Goal: Task Accomplishment & Management: Use online tool/utility

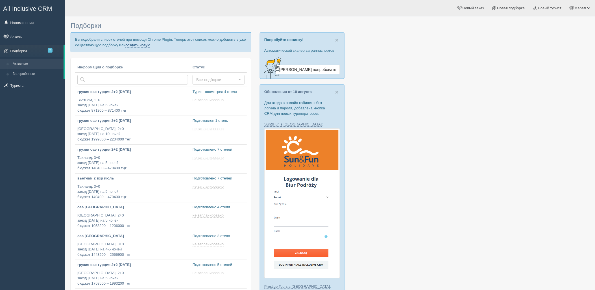
click at [141, 46] on link "создать новую" at bounding box center [137, 45] width 25 height 5
type input "2025-08-15 17:05"
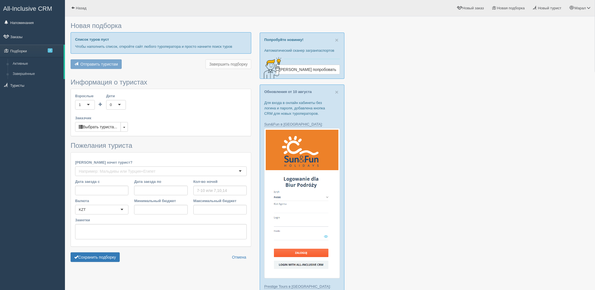
type input "4"
type input "1276100"
type input "1581200"
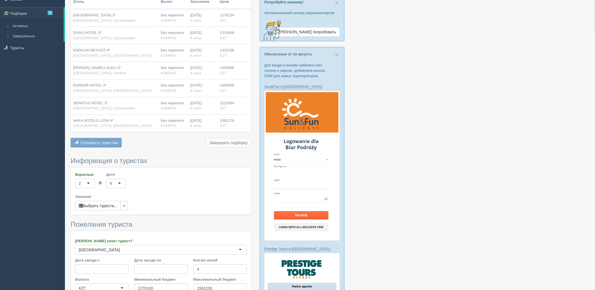
scroll to position [125, 0]
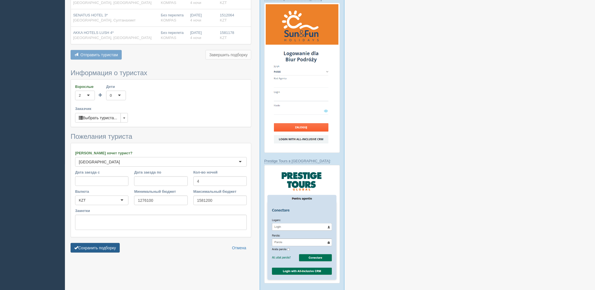
click at [96, 249] on button "Сохранить подборку" at bounding box center [95, 248] width 49 height 10
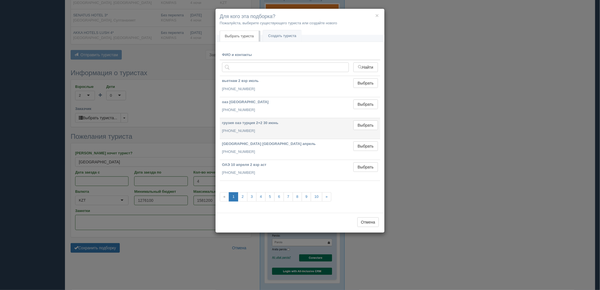
click at [366, 130] on td "Выбрать Выбран" at bounding box center [365, 128] width 29 height 21
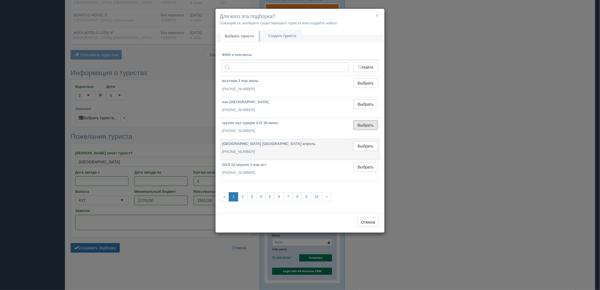
drag, startPoint x: 366, startPoint y: 127, endPoint x: 352, endPoint y: 133, distance: 14.7
click at [365, 127] on button "Выбрать" at bounding box center [365, 125] width 25 height 10
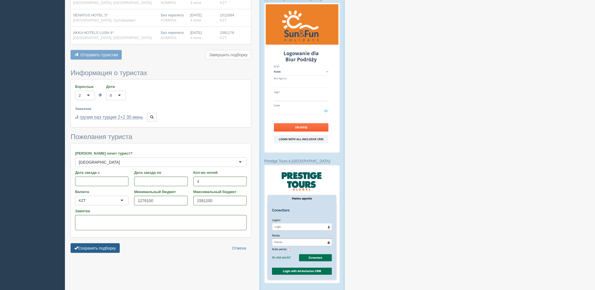
click at [113, 249] on button "Сохранить подборку" at bounding box center [95, 248] width 49 height 10
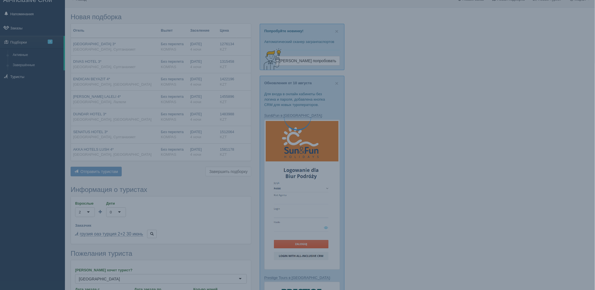
scroll to position [0, 0]
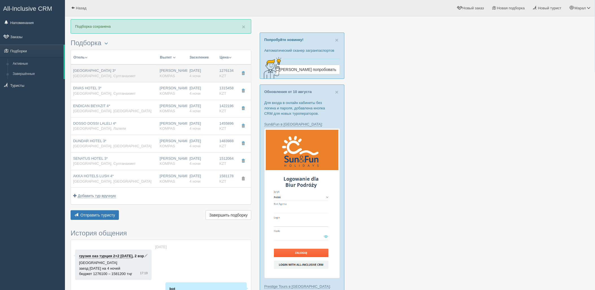
click at [106, 76] on span "[GEOGRAPHIC_DATA], Султанахмет" at bounding box center [104, 76] width 62 height 4
type input "[GEOGRAPHIC_DATA] 3*"
type input "[URL][DOMAIN_NAME]"
type input "[GEOGRAPHIC_DATA]"
type input "Султанахмет"
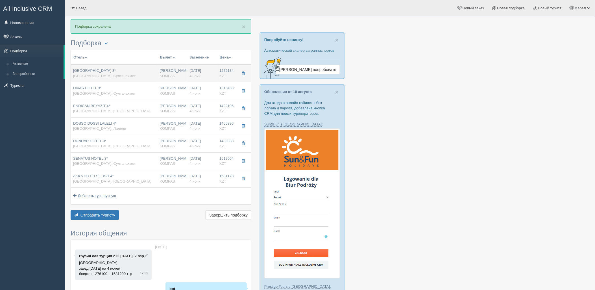
type input "1276134.00"
type input "638067.00"
type input "[PERSON_NAME]"
type input "Стамбул IST"
type input "09:10"
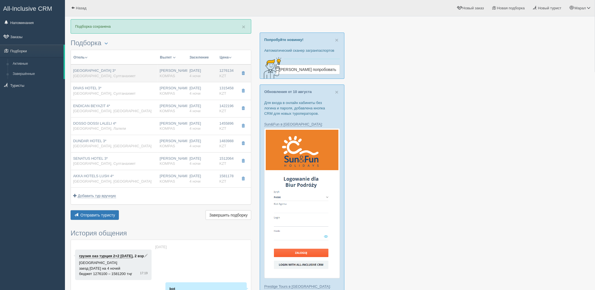
type input "12:50"
type input "Turkish Airlines"
type input "18:25"
type input "01:30"
type input "4"
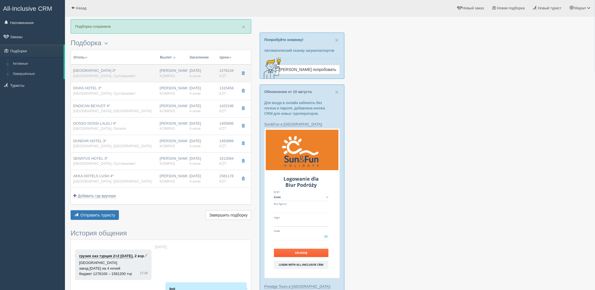
type input "STANDARD ROOM"
type input "BB"
type input "KOMPAS"
type input "[URL][DOMAIN_NAME]"
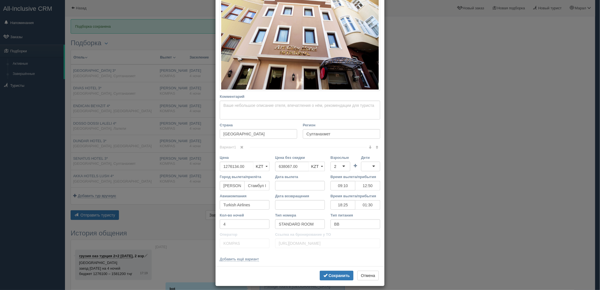
scroll to position [108, 0]
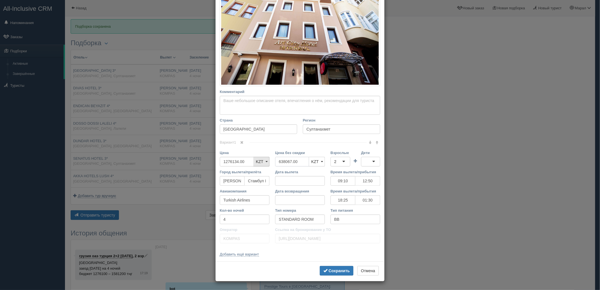
drag, startPoint x: 300, startPoint y: 162, endPoint x: 264, endPoint y: 164, distance: 36.2
click at [246, 162] on div "Цена 1276134.00 KZT USD EUR KZT KZT USD EUR Цена без скидки 638067.00 KZT USD E…" at bounding box center [300, 159] width 166 height 19
drag, startPoint x: 335, startPoint y: 160, endPoint x: 339, endPoint y: 164, distance: 5.6
click at [335, 160] on div "2" at bounding box center [340, 162] width 20 height 10
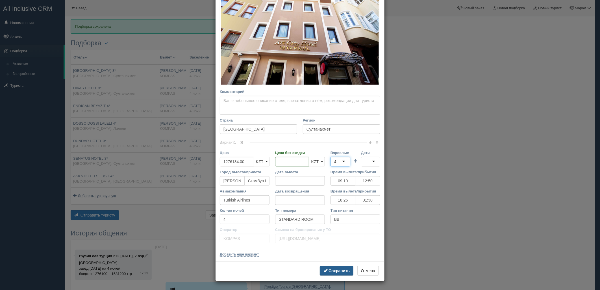
click at [343, 269] on b "Сохранить" at bounding box center [338, 270] width 21 height 5
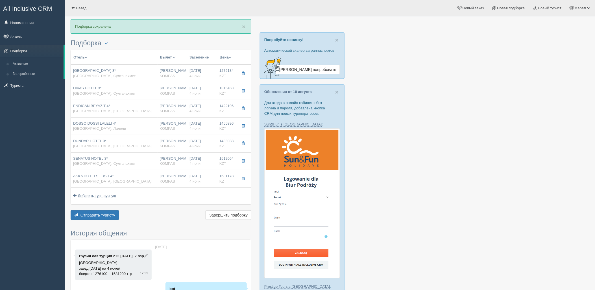
click at [185, 89] on div "[PERSON_NAME] KOMPAS" at bounding box center [172, 91] width 25 height 10
type input "DIVAS HOTEL 3*"
type input "[URL][DOMAIN_NAME]"
type textarea "Комфортабельный отель Diva's расположен в самом центре прекрасного историческог…"
type input "1315458.00"
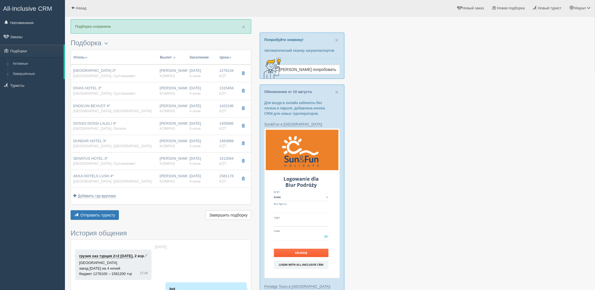
type input "657729.00"
type input "09:10"
type input "12:50"
type input "18:25"
type input "01:30"
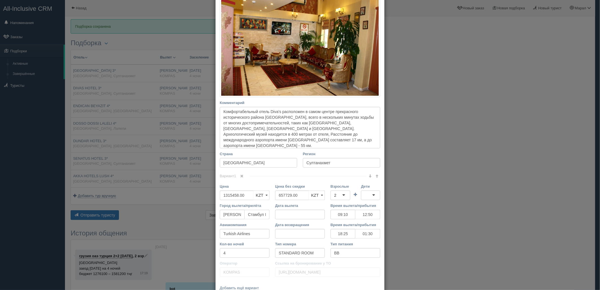
scroll to position [125, 0]
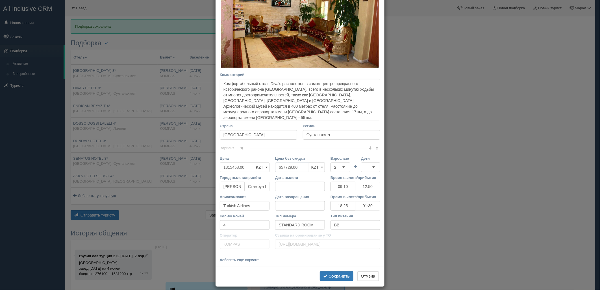
drag, startPoint x: 265, startPoint y: 167, endPoint x: 281, endPoint y: 171, distance: 16.9
click at [247, 166] on div "Цена 1315458.00 KZT USD EUR KZT KZT USD EUR Цена без скидки 657729.00 KZT USD E…" at bounding box center [300, 165] width 166 height 19
click at [341, 167] on div "2" at bounding box center [340, 167] width 20 height 10
click at [339, 276] on b "Сохранить" at bounding box center [338, 276] width 21 height 5
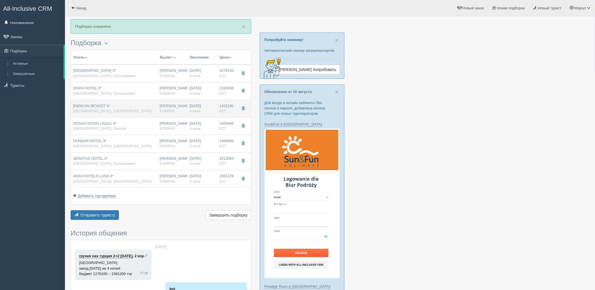
click at [167, 105] on div "[PERSON_NAME] KOMPAS" at bounding box center [172, 108] width 25 height 10
type input "ENDICAN BEYAZIT 4*"
type input "[URL][DOMAIN_NAME]"
type input "Беязыт"
type input "1422196.00"
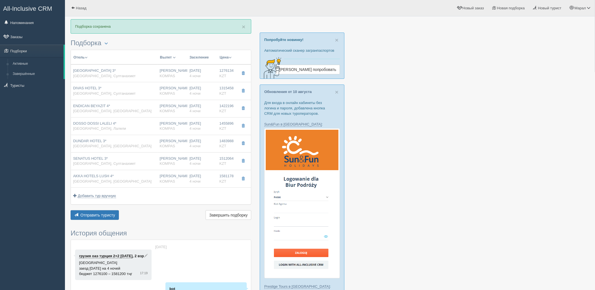
type input "711098.00"
type input "09:10"
type input "12:50"
type input "18:25"
type input "01:30"
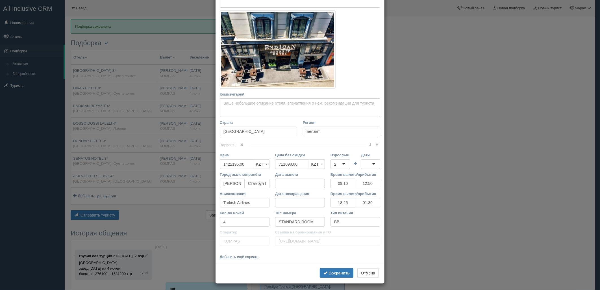
scroll to position [79, 0]
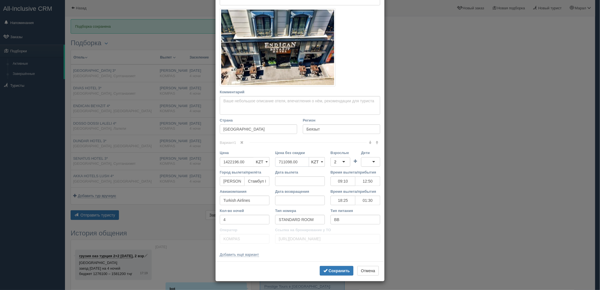
drag, startPoint x: 297, startPoint y: 162, endPoint x: 291, endPoint y: 166, distance: 6.5
click at [260, 162] on div "Цена 1422196.00 KZT USD EUR KZT KZT USD EUR Цена без скидки 711098.00 KZT USD E…" at bounding box center [300, 159] width 166 height 19
drag, startPoint x: 331, startPoint y: 162, endPoint x: 345, endPoint y: 187, distance: 28.1
click at [332, 162] on div "2" at bounding box center [340, 162] width 20 height 10
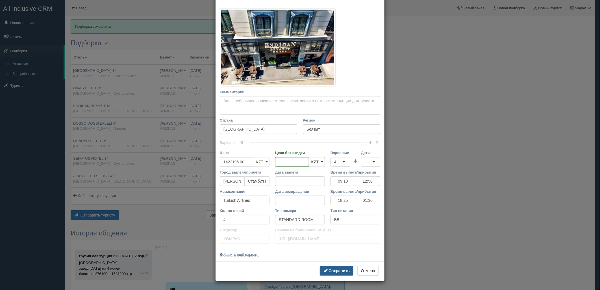
drag, startPoint x: 333, startPoint y: 273, endPoint x: 331, endPoint y: 267, distance: 6.1
click at [333, 272] on b "Сохранить" at bounding box center [338, 270] width 21 height 5
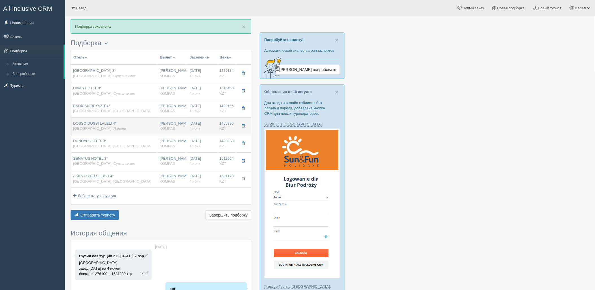
click at [195, 120] on td "[DATE] 4 ночи" at bounding box center [202, 126] width 30 height 18
type input "DOSSO DOSSI LALELI 4*"
type input "[URL][DOMAIN_NAME]"
type input "Лалели"
type input "1455896.00"
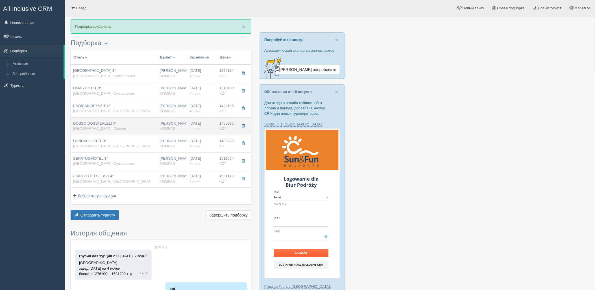
type input "727948.00"
type input "09:10"
type input "12:50"
type input "18:25"
type input "01:30"
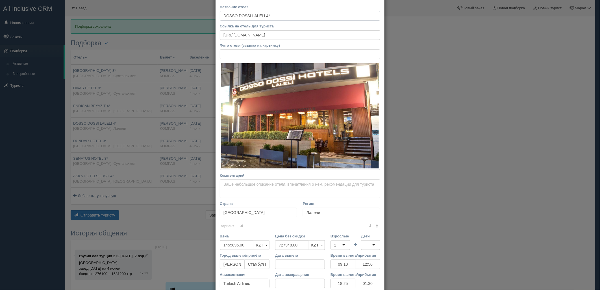
scroll to position [79, 0]
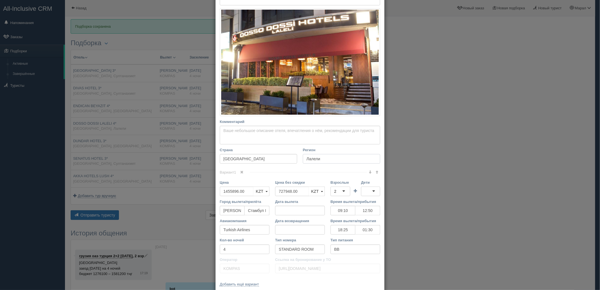
drag, startPoint x: 301, startPoint y: 160, endPoint x: 238, endPoint y: 159, distance: 63.0
click at [238, 159] on div "Страна Турция Регион [GEOGRAPHIC_DATA]" at bounding box center [300, 156] width 166 height 19
drag, startPoint x: 266, startPoint y: 191, endPoint x: 343, endPoint y: 198, distance: 77.7
click at [263, 191] on div "Цена 1455896.00 KZT USD EUR KZT KZT USD EUR Цена без скидки 727948.00 KZT USD E…" at bounding box center [300, 189] width 166 height 19
drag, startPoint x: 348, startPoint y: 195, endPoint x: 341, endPoint y: 191, distance: 8.4
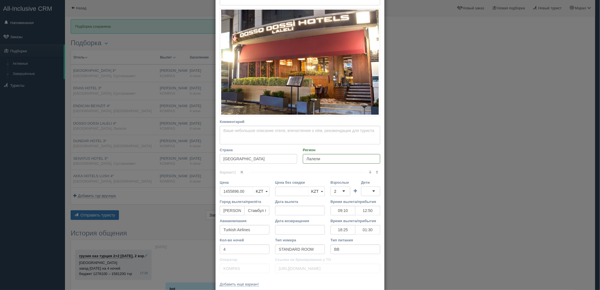
click at [344, 192] on div "2" at bounding box center [340, 191] width 20 height 10
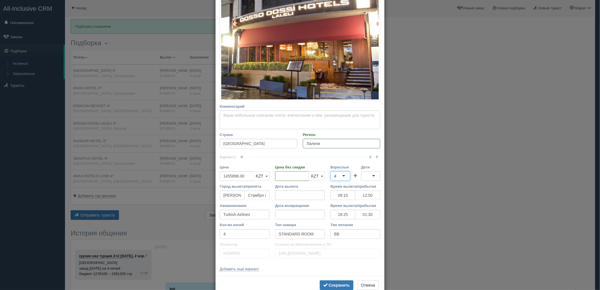
scroll to position [108, 0]
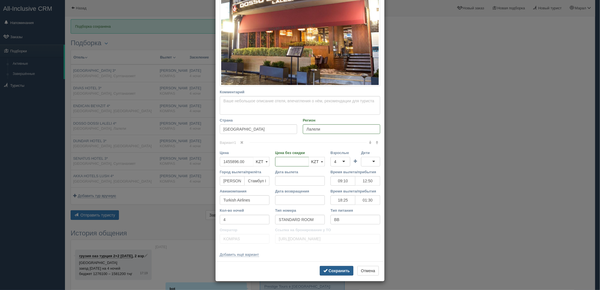
click at [339, 268] on b "Сохранить" at bounding box center [338, 270] width 21 height 5
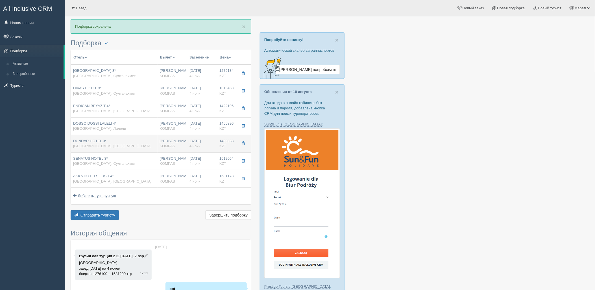
click at [186, 146] on td "[PERSON_NAME] KOMPAS" at bounding box center [173, 144] width 30 height 18
type input "DUNDAR HOTEL 3*"
type input "[URL][DOMAIN_NAME]"
type input "Беязыт"
type input "1483988.00"
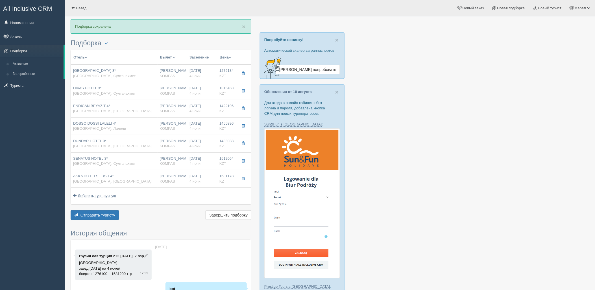
type input "741994.00"
type input "09:10"
type input "12:50"
type input "18:25"
type input "01:30"
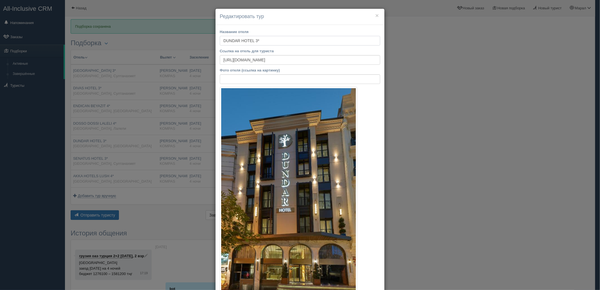
scroll to position [157, 0]
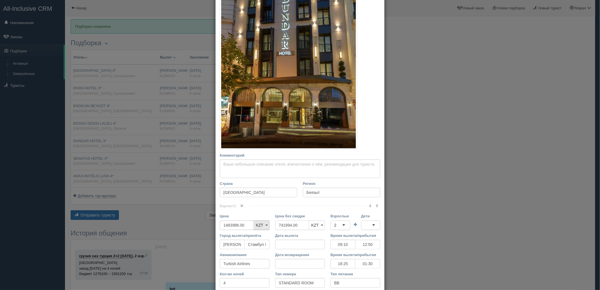
drag, startPoint x: 282, startPoint y: 225, endPoint x: 258, endPoint y: 225, distance: 24.3
click at [255, 225] on div "Цена 1483988.00 KZT USD EUR KZT KZT USD EUR Цена без скидки 741994.00 KZT USD E…" at bounding box center [300, 222] width 166 height 19
click at [337, 225] on div "2" at bounding box center [340, 225] width 20 height 10
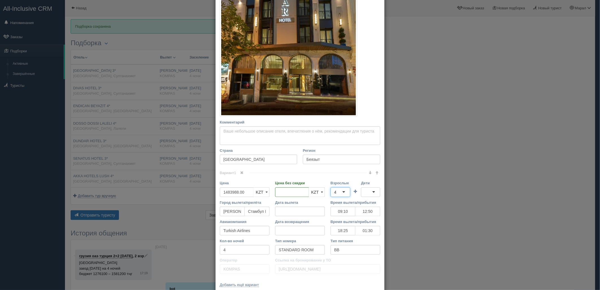
scroll to position [220, 0]
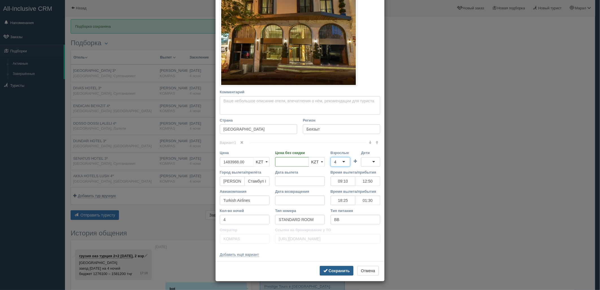
click at [334, 270] on b "Сохранить" at bounding box center [338, 270] width 21 height 5
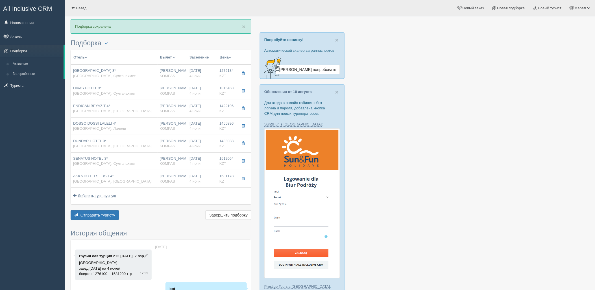
click at [184, 158] on div "[PERSON_NAME] KOMPAS" at bounding box center [172, 161] width 25 height 10
type input "SENATUS HOTEL 3*"
type input "[URL][DOMAIN_NAME]"
type input "Султанахмет"
type input "1512064.00"
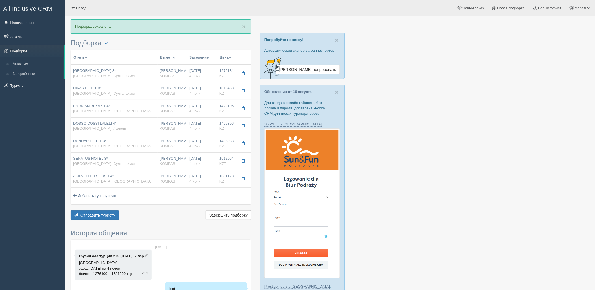
type input "756032.00"
type input "09:10"
type input "12:50"
type input "18:25"
type input "01:30"
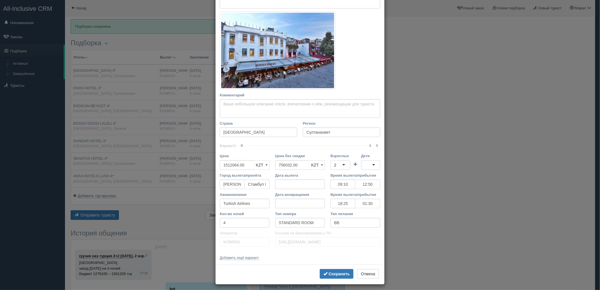
scroll to position [79, 0]
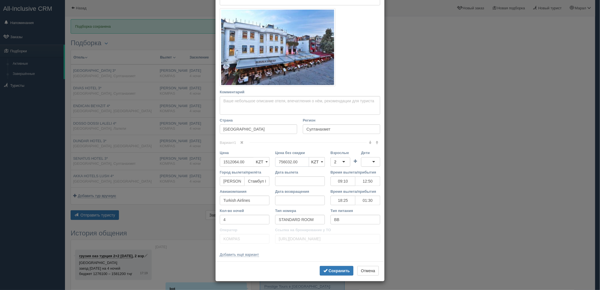
drag, startPoint x: 300, startPoint y: 160, endPoint x: 276, endPoint y: 161, distance: 24.3
click at [267, 160] on div "Цена 1512064.00 KZT USD EUR KZT KZT USD EUR Цена без скидки 756032.00 KZT USD E…" at bounding box center [300, 159] width 166 height 19
click at [334, 162] on div "2" at bounding box center [340, 162] width 20 height 10
click at [340, 162] on div "5" at bounding box center [340, 162] width 20 height 10
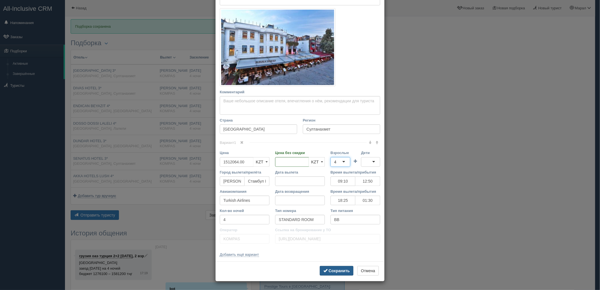
click at [337, 267] on button "Сохранить" at bounding box center [337, 271] width 34 height 10
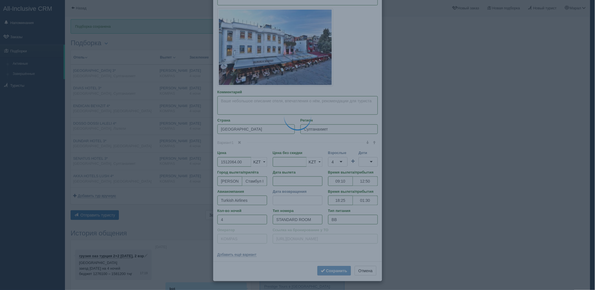
type input "AKKA HOTELS LUSH 4*"
type input "[URL][DOMAIN_NAME]"
type input "Таксим"
type input "1581178.00"
type input "790589.00"
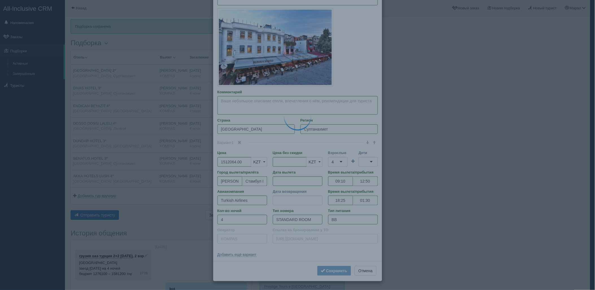
type input "09:10"
type input "12:50"
type input "18:25"
type input "01:30"
type input "SUPERIOR ROOM"
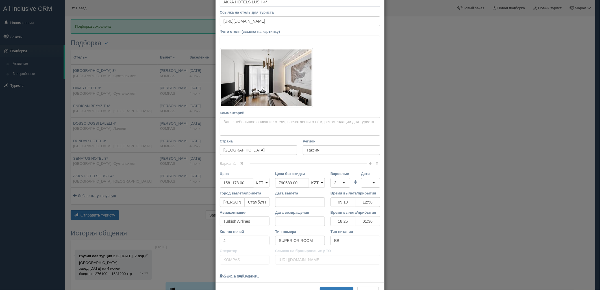
scroll to position [79, 0]
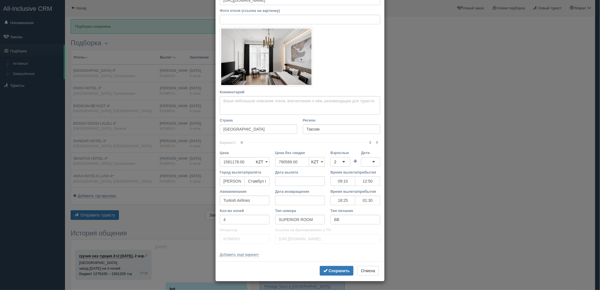
drag, startPoint x: 300, startPoint y: 162, endPoint x: 233, endPoint y: 161, distance: 67.0
click at [233, 161] on div "Цена 1581178.00 KZT USD EUR KZT KZT USD EUR Цена без скидки 790589.00 KZT USD E…" at bounding box center [300, 159] width 166 height 19
click at [339, 160] on div "2" at bounding box center [340, 162] width 20 height 10
click at [328, 271] on b "Сохранить" at bounding box center [338, 270] width 21 height 5
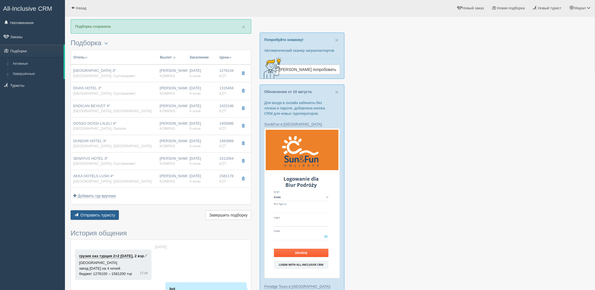
click at [114, 212] on button "Отправить туристу Отправить" at bounding box center [95, 215] width 48 height 10
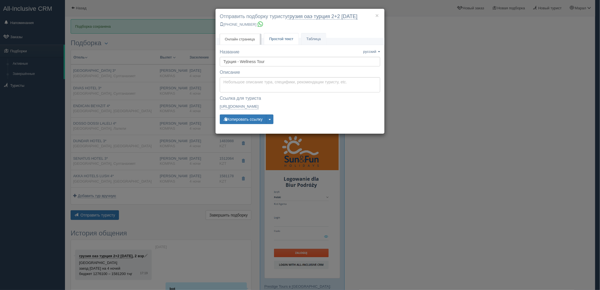
click at [287, 40] on span "Простой текст" at bounding box center [281, 39] width 24 height 4
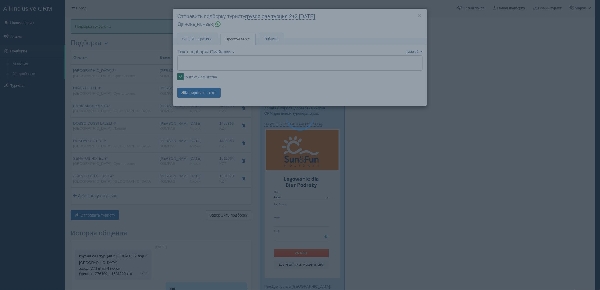
type textarea "🌞 Loremi dolo! Sitametcon Adi elitseddoei temporinc utlabore: 🌎 Etdolo, Magnaal…"
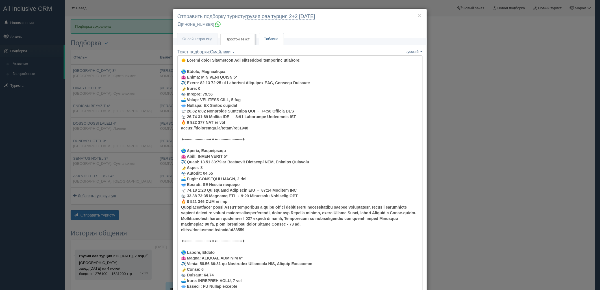
click at [280, 40] on link "Таблица" at bounding box center [271, 39] width 25 height 12
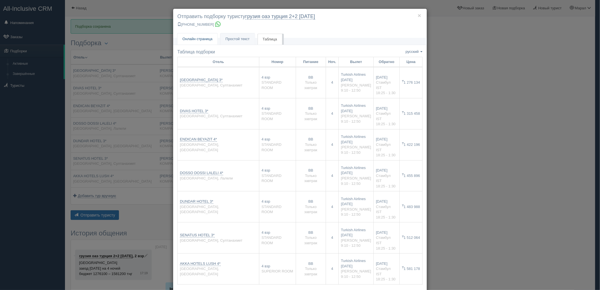
click at [203, 43] on link "Онлайн страница Онлайн" at bounding box center [197, 39] width 40 height 12
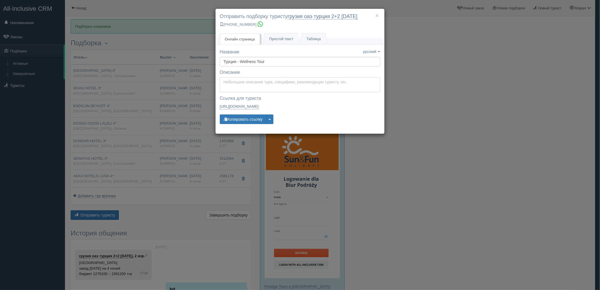
type textarea "Здравствуйте! Ниже представлены варианты туров для Вас. Для просмотра описания …"
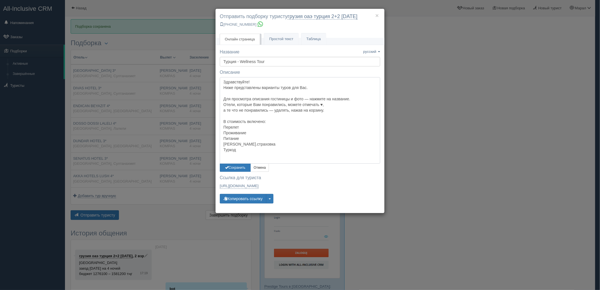
click at [229, 82] on textarea "Здравствуйте! Ниже представлены варианты туров для Вас. Для просмотра описания …" at bounding box center [300, 120] width 160 height 86
click at [242, 167] on button "Сохранить" at bounding box center [235, 168] width 31 height 8
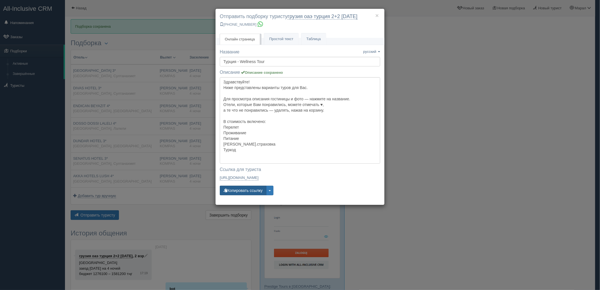
click at [242, 192] on button "Копировать ссылку" at bounding box center [243, 191] width 47 height 10
